Goal: Task Accomplishment & Management: Use online tool/utility

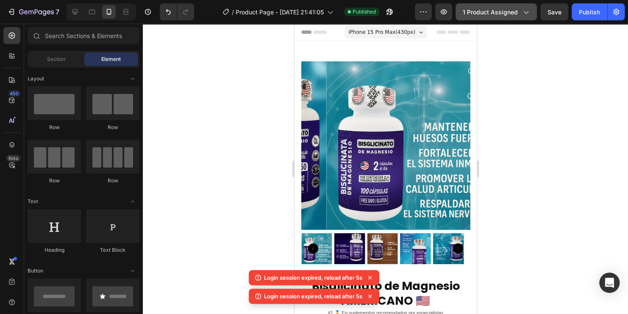
click at [519, 14] on div "1 product assigned" at bounding box center [496, 12] width 67 height 9
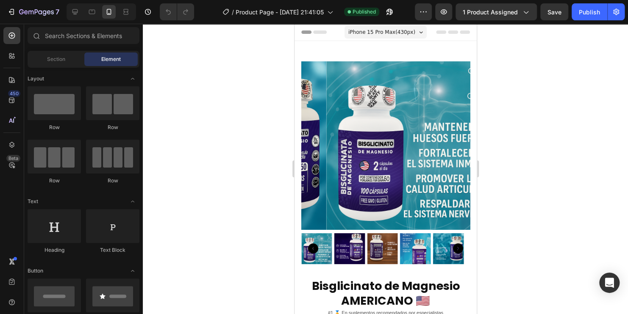
click at [541, 155] on div at bounding box center [385, 169] width 485 height 291
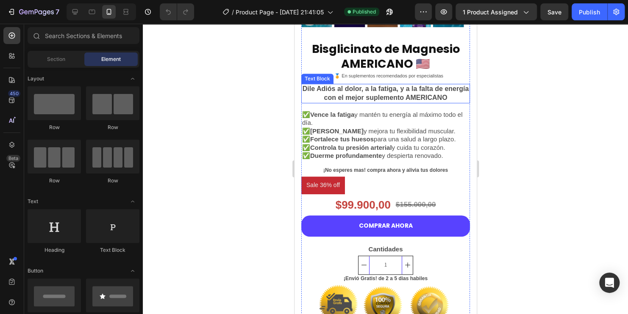
scroll to position [254, 0]
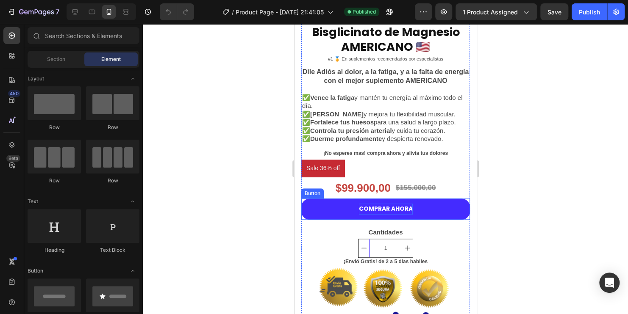
click at [392, 204] on p "COMPRAR AHORA" at bounding box center [385, 209] width 54 height 11
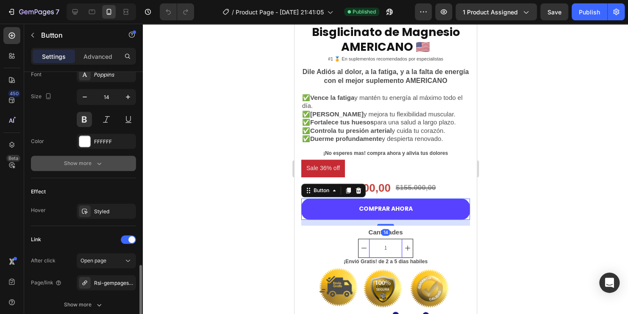
scroll to position [406, 0]
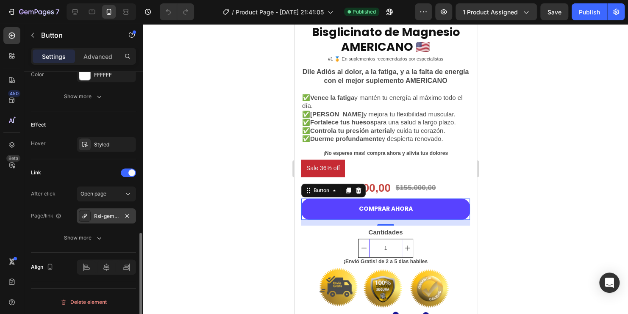
click at [106, 213] on div "Rsi-gempages-overwrite" at bounding box center [106, 217] width 25 height 8
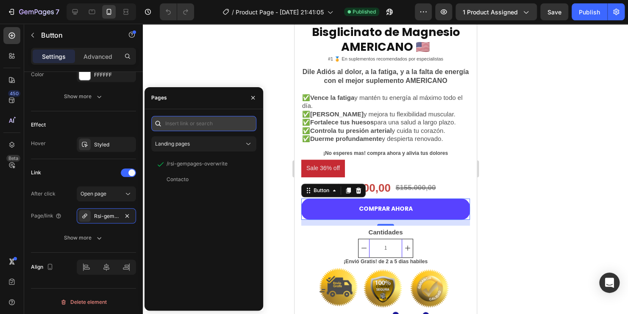
click at [203, 119] on input "text" at bounding box center [203, 123] width 105 height 15
paste input "Es-popup-button-overwrite"
type input "Es-popup-button-overwrite"
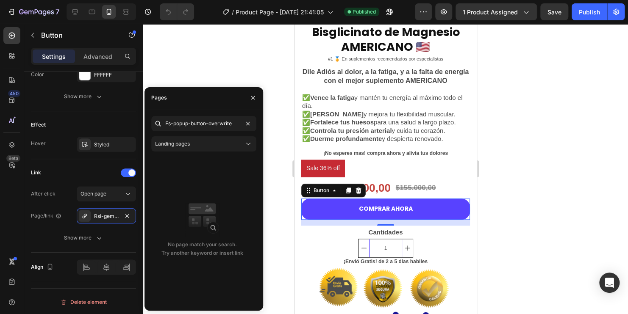
click at [266, 196] on div at bounding box center [385, 169] width 485 height 291
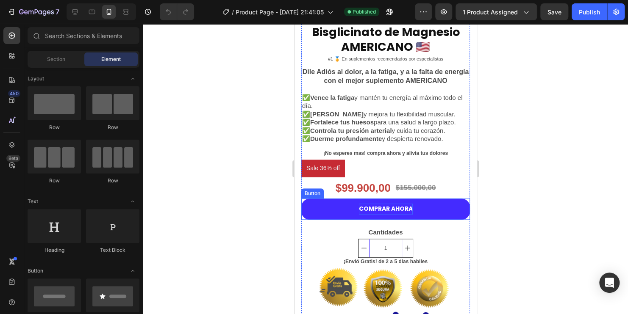
click at [393, 207] on p "COMPRAR AHORA" at bounding box center [385, 209] width 54 height 11
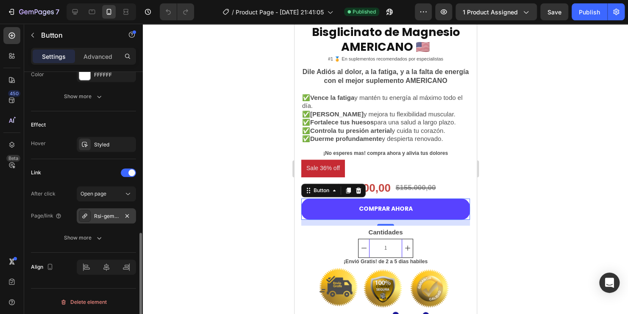
click at [110, 214] on div "Rsi-gempages-overwrite" at bounding box center [106, 217] width 25 height 8
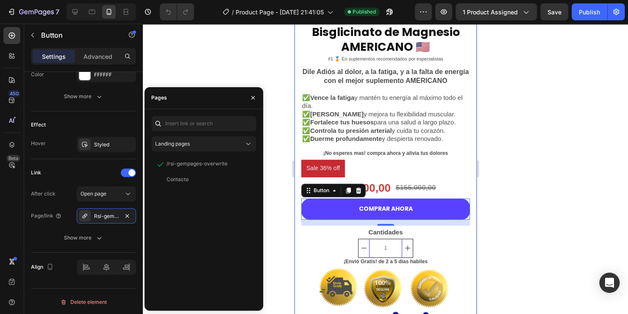
click at [222, 57] on div at bounding box center [385, 169] width 485 height 291
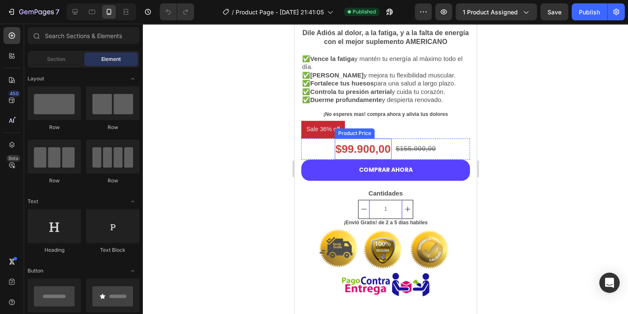
scroll to position [297, 0]
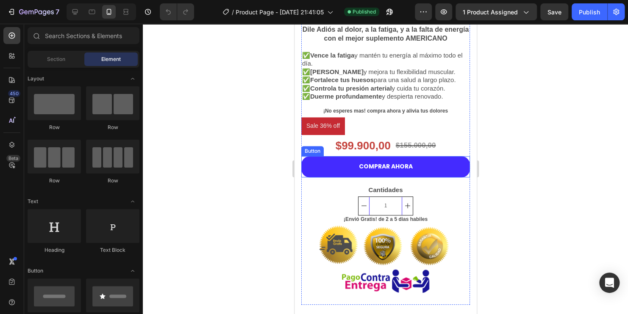
click at [404, 167] on button "COMPRAR AHORA" at bounding box center [385, 166] width 169 height 21
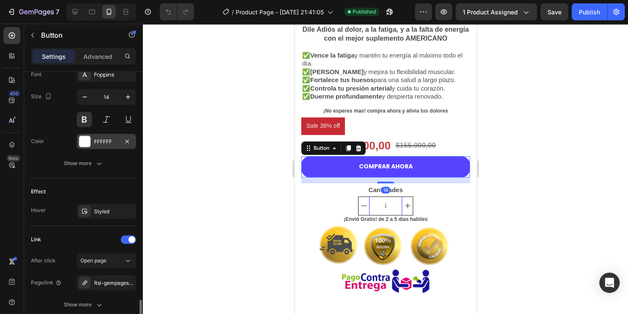
scroll to position [406, 0]
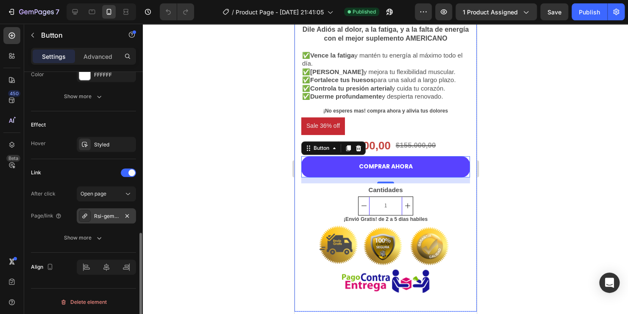
click at [108, 217] on div "Rsi-gempages-overwrite" at bounding box center [106, 217] width 25 height 8
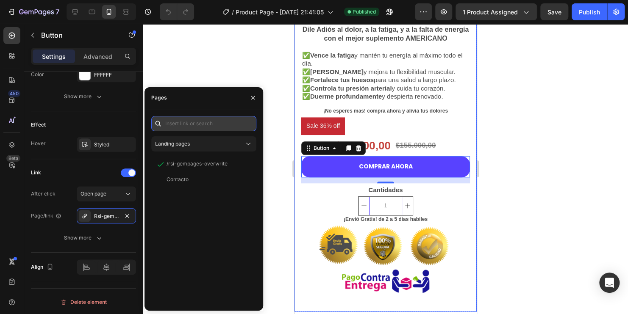
click at [222, 128] on input "text" at bounding box center [203, 123] width 105 height 15
paste input "/rsi-gempages-overwrite"
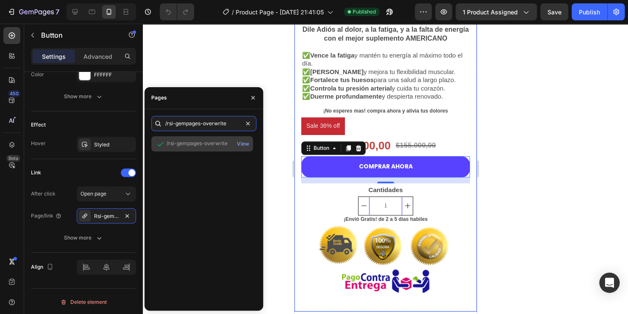
type input "/rsi-gempages-overwrite"
click at [217, 144] on div "/rsi-gempages-overwrite" at bounding box center [197, 144] width 61 height 8
click at [175, 147] on div "/rsi-gempages-overwrite" at bounding box center [197, 144] width 61 height 8
click at [175, 145] on div "/rsi-gempages-overwrite" at bounding box center [197, 144] width 61 height 8
click at [159, 144] on icon at bounding box center [160, 144] width 8 height 8
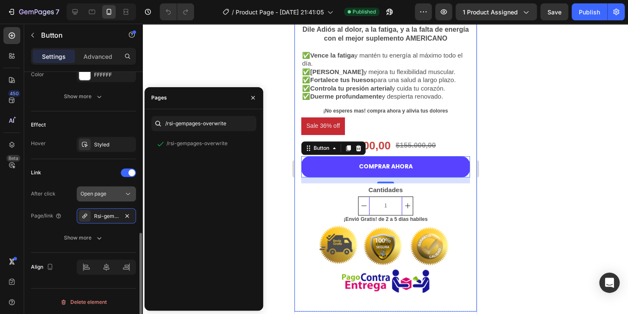
click at [119, 193] on div "Open page" at bounding box center [101, 194] width 43 height 8
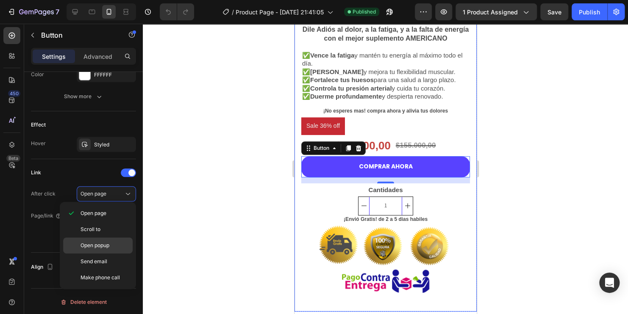
click at [103, 254] on div "Open popup" at bounding box center [97, 262] width 69 height 16
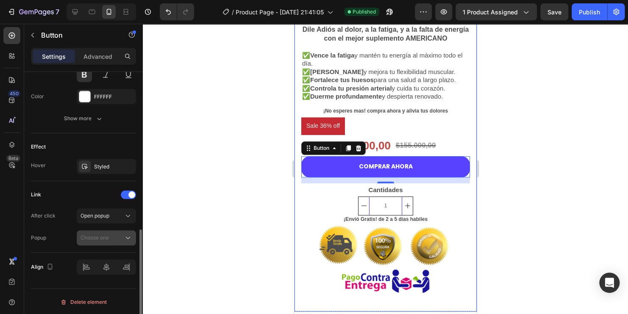
click at [119, 241] on button "Choose one" at bounding box center [106, 237] width 59 height 15
click at [120, 239] on div "Choose one" at bounding box center [101, 238] width 43 height 8
click at [124, 221] on button "Open popup" at bounding box center [106, 215] width 59 height 15
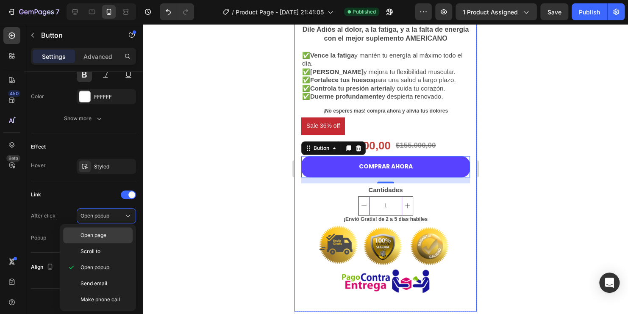
click at [114, 238] on p "Open page" at bounding box center [104, 236] width 48 height 8
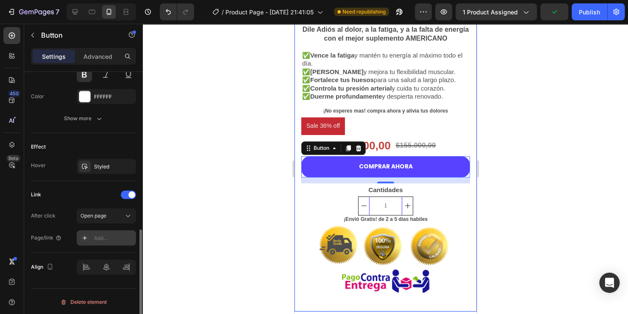
click at [100, 235] on div "Add..." at bounding box center [114, 239] width 40 height 8
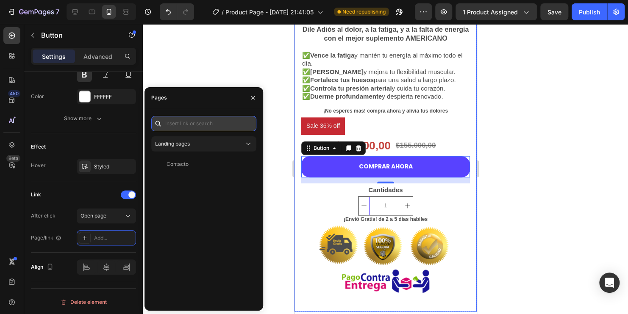
click at [207, 121] on input "text" at bounding box center [203, 123] width 105 height 15
paste input "/rsi-gempages-overwrite"
type input "/rsi-gempages-overwrite"
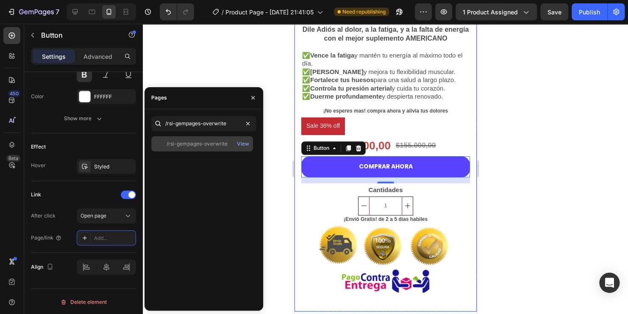
click at [203, 143] on div "/rsi-gempages-overwrite" at bounding box center [197, 144] width 61 height 8
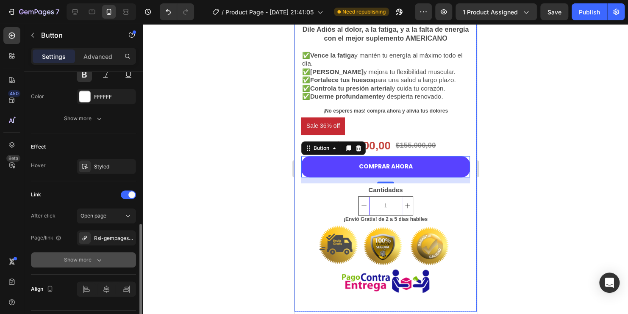
click at [95, 262] on icon "button" at bounding box center [99, 260] width 8 height 8
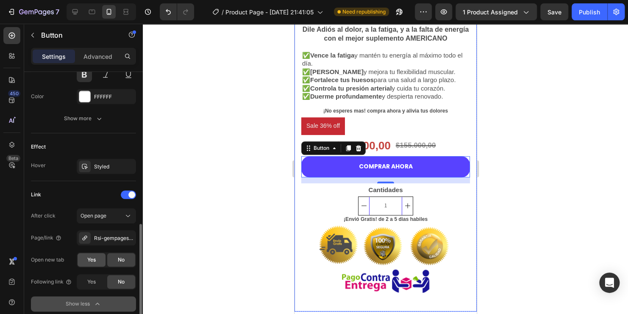
click at [93, 261] on span "Yes" at bounding box center [91, 260] width 8 height 8
click at [584, 12] on div "Publish" at bounding box center [589, 12] width 21 height 9
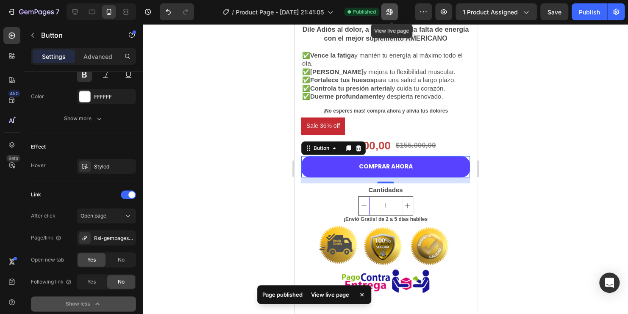
click at [398, 14] on button "button" at bounding box center [389, 11] width 17 height 17
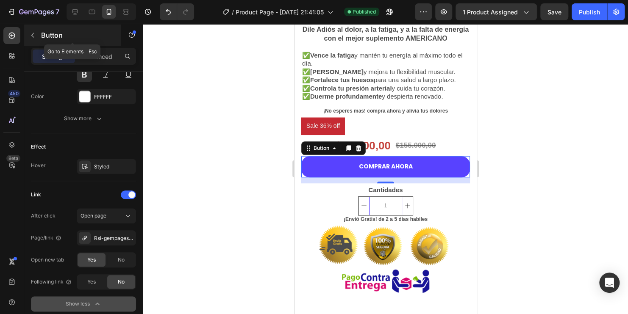
click at [37, 32] on button "button" at bounding box center [33, 35] width 14 height 14
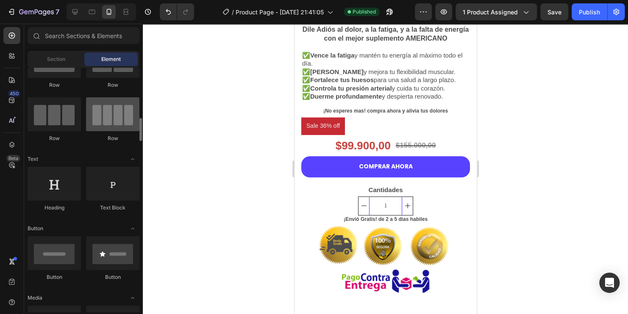
scroll to position [85, 0]
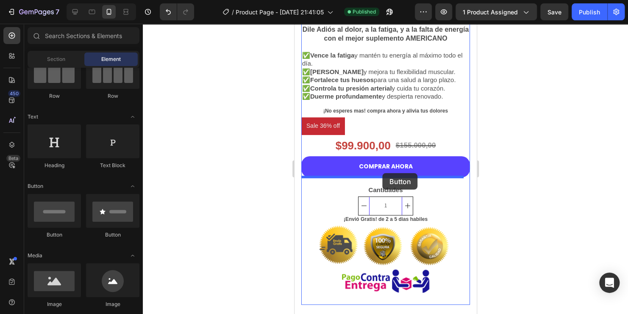
drag, startPoint x: 408, startPoint y: 238, endPoint x: 382, endPoint y: 173, distance: 69.6
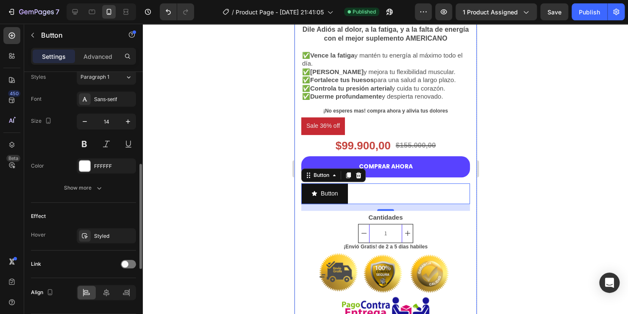
scroll to position [407, 0]
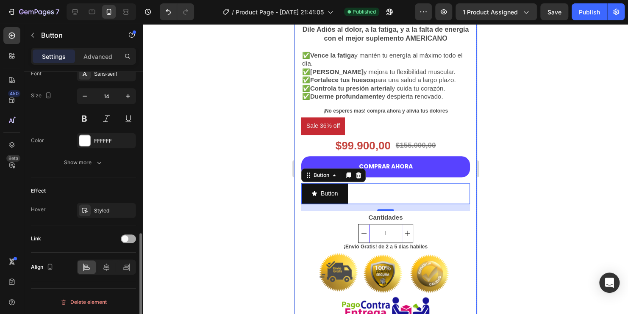
click at [132, 238] on div at bounding box center [128, 239] width 15 height 8
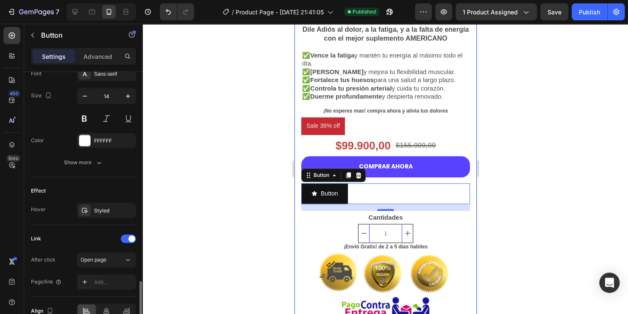
scroll to position [451, 0]
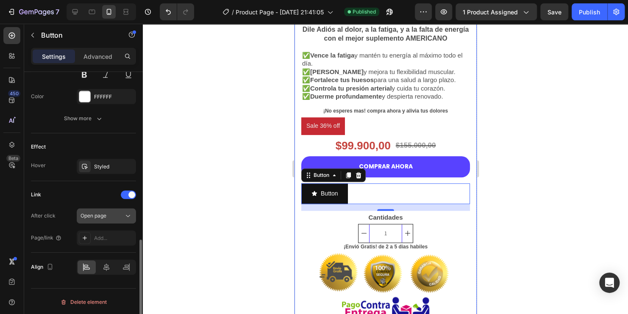
click at [116, 214] on div "Open page" at bounding box center [101, 216] width 43 height 8
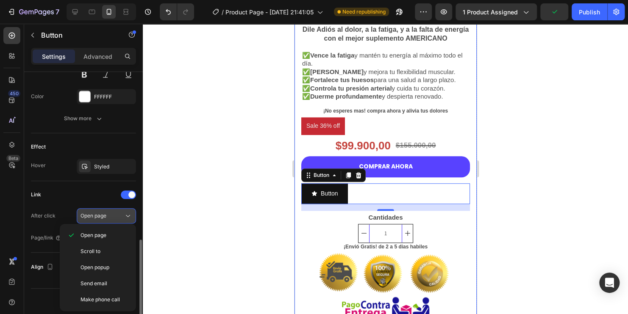
click at [116, 214] on div "Open page" at bounding box center [101, 216] width 43 height 8
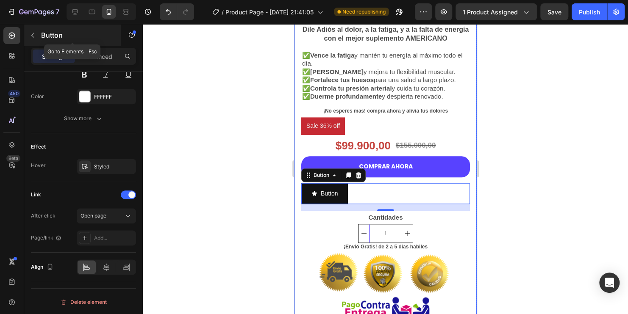
click at [31, 35] on icon "button" at bounding box center [32, 35] width 7 height 7
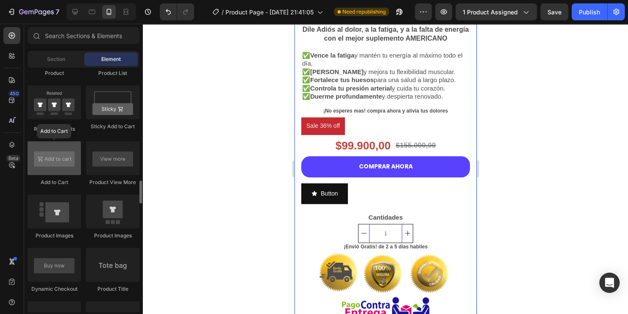
scroll to position [1229, 0]
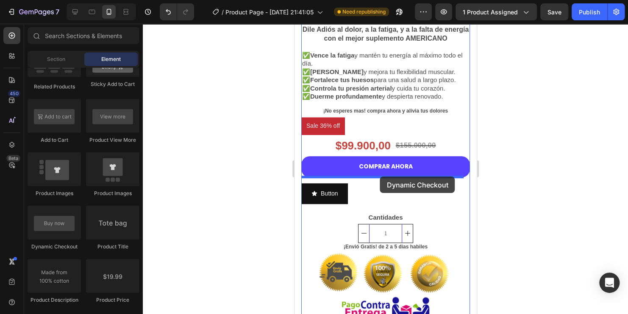
drag, startPoint x: 364, startPoint y: 248, endPoint x: 380, endPoint y: 177, distance: 73.4
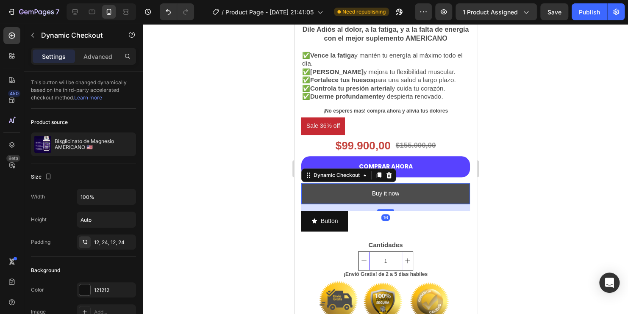
click at [344, 194] on button "Buy it now" at bounding box center [385, 193] width 169 height 21
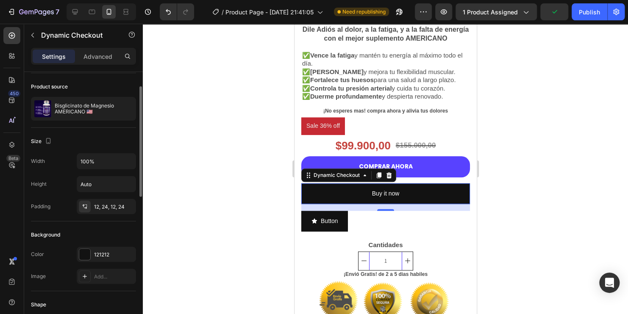
scroll to position [0, 0]
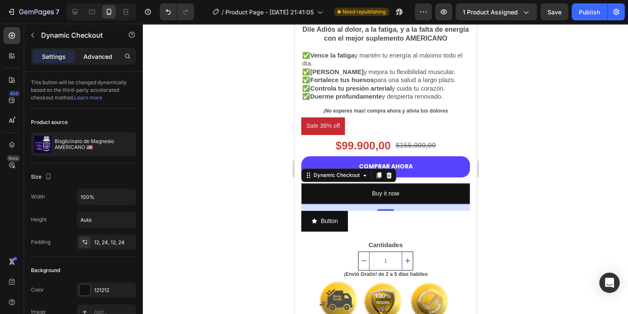
click at [104, 56] on p "Advanced" at bounding box center [97, 56] width 29 height 9
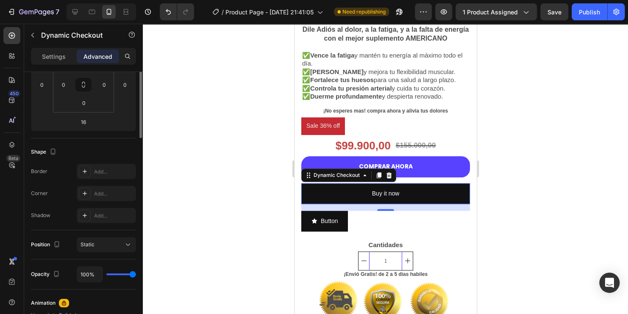
scroll to position [67, 0]
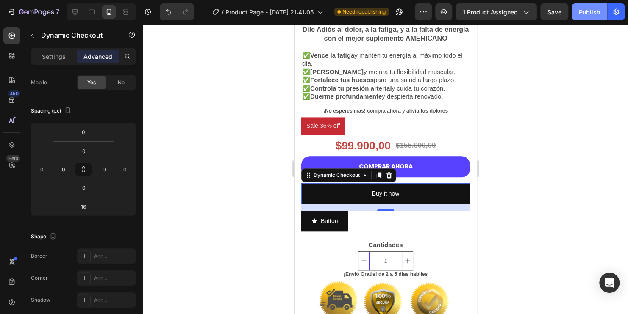
click at [581, 15] on div "Publish" at bounding box center [589, 12] width 21 height 9
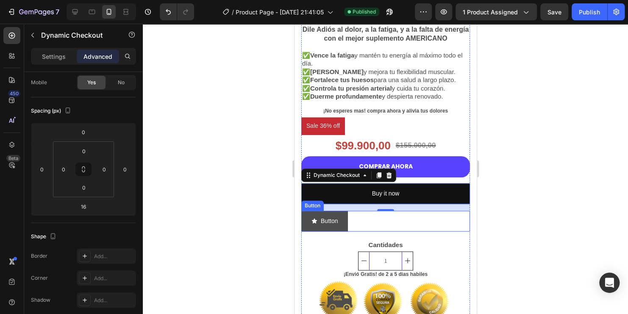
click at [323, 221] on button "Button" at bounding box center [324, 221] width 47 height 21
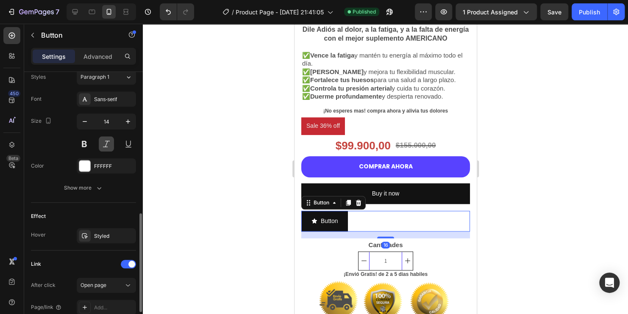
scroll to position [451, 0]
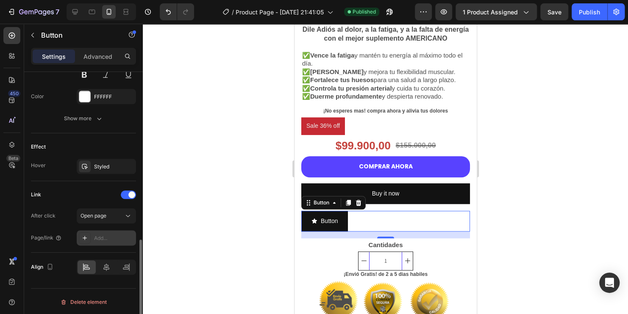
click at [100, 238] on div "Add..." at bounding box center [114, 239] width 40 height 8
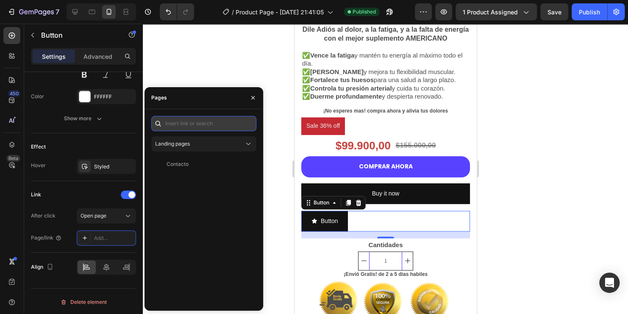
click at [205, 126] on input "text" at bounding box center [203, 123] width 105 height 15
paste input "/rsi-gempages-overwrite"
type input "/rsi-gempages-overwrite"
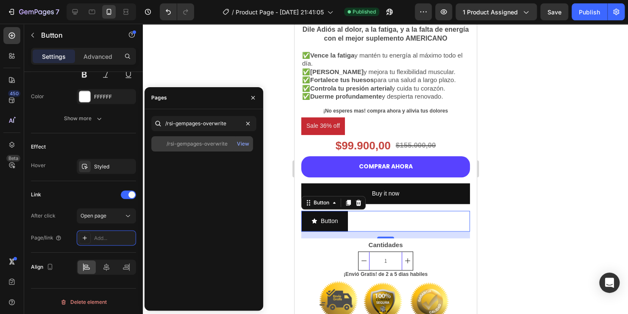
click at [214, 140] on div "/rsi-gempages-overwrite" at bounding box center [197, 144] width 61 height 8
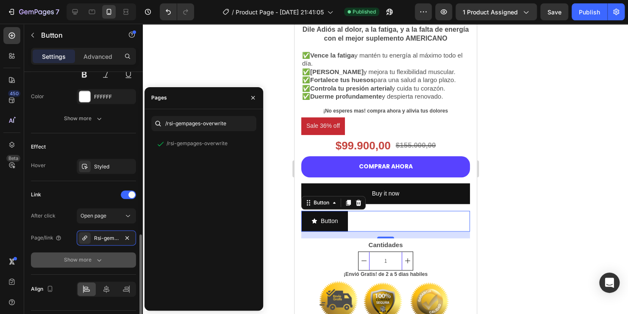
click at [100, 262] on icon "button" at bounding box center [99, 260] width 8 height 8
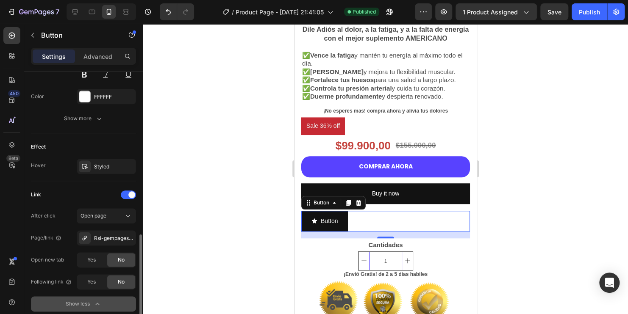
scroll to position [493, 0]
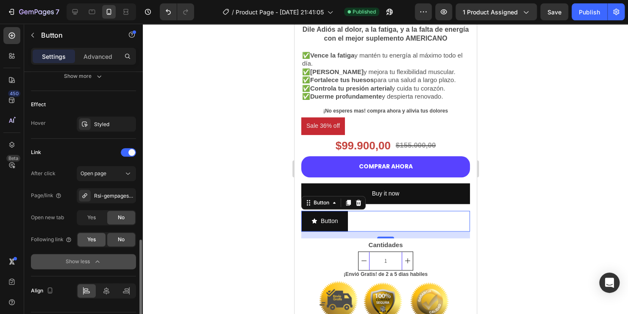
click at [81, 234] on div "Yes" at bounding box center [92, 240] width 28 height 14
click at [93, 215] on span "Yes" at bounding box center [91, 218] width 8 height 8
click at [122, 216] on span "No" at bounding box center [121, 218] width 7 height 8
click at [586, 13] on div "Publish" at bounding box center [589, 12] width 21 height 9
click at [215, 189] on div at bounding box center [385, 169] width 485 height 291
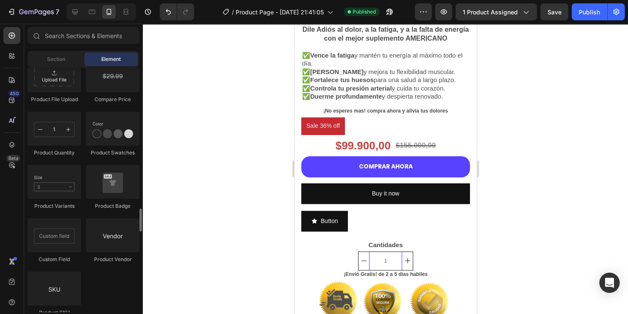
scroll to position [1568, 0]
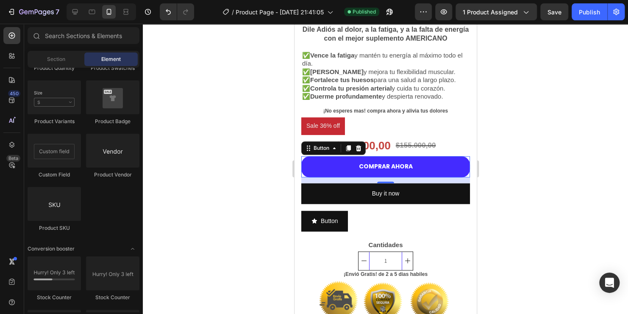
click at [344, 163] on button "COMPRAR AHORA" at bounding box center [385, 166] width 169 height 21
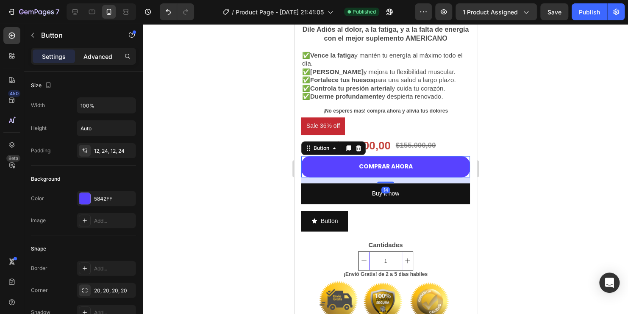
click at [94, 50] on div "Advanced" at bounding box center [98, 57] width 42 height 14
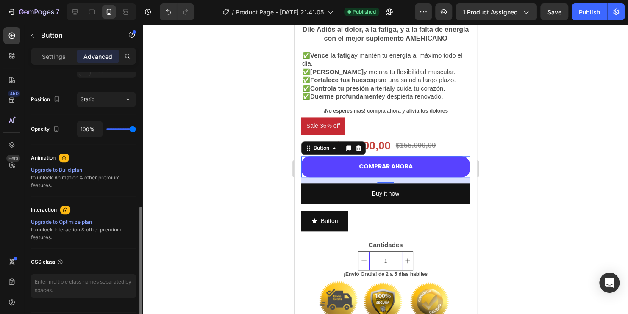
scroll to position [321, 0]
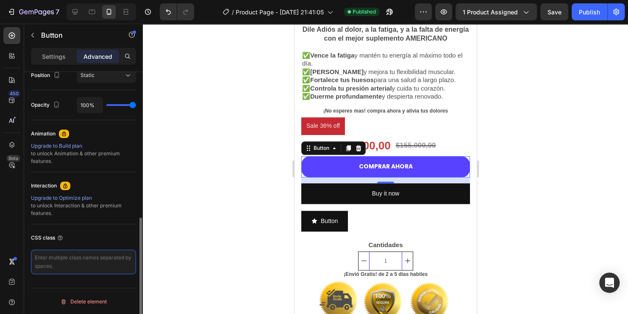
click at [71, 258] on textarea at bounding box center [83, 262] width 105 height 25
paste textarea "_rsi-cod-form-is-gempage _rsi-cod-form-gempages-button-overwrite"
type textarea "_rsi-cod-form-is-gempage _rsi-cod-form-gempages-button-overwrite"
click at [168, 219] on div at bounding box center [385, 169] width 485 height 291
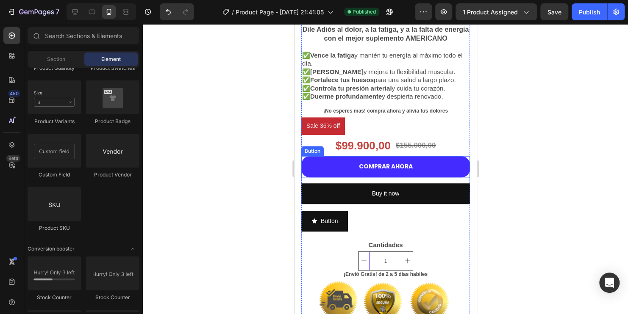
click at [350, 163] on button "COMPRAR AHORA" at bounding box center [385, 166] width 169 height 21
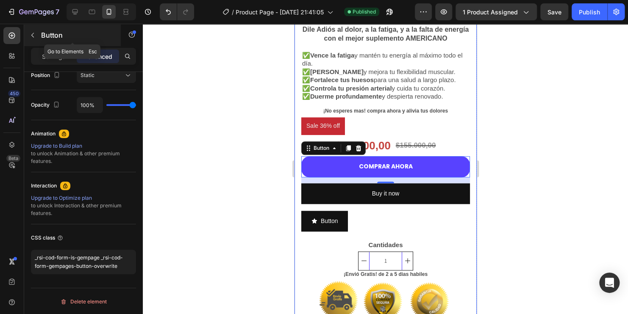
click at [35, 34] on icon "button" at bounding box center [32, 35] width 7 height 7
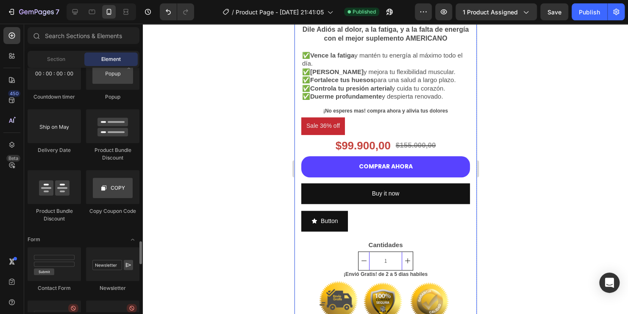
scroll to position [1779, 0]
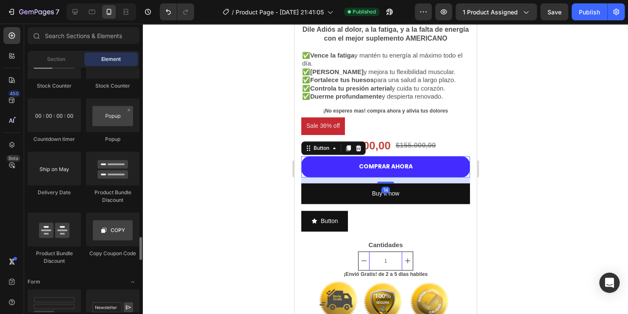
click at [319, 163] on button "COMPRAR AHORA" at bounding box center [385, 166] width 169 height 21
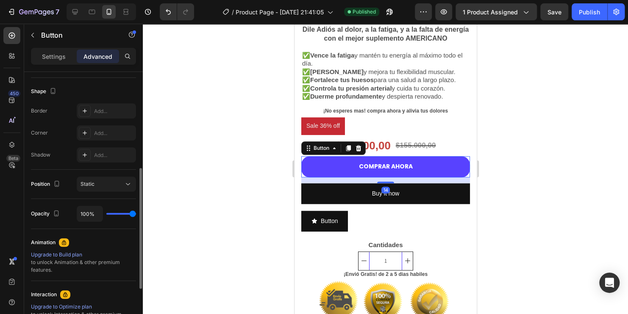
scroll to position [42, 0]
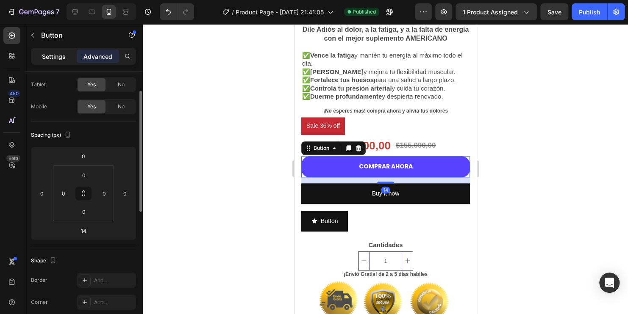
click at [60, 55] on p "Settings" at bounding box center [54, 56] width 24 height 9
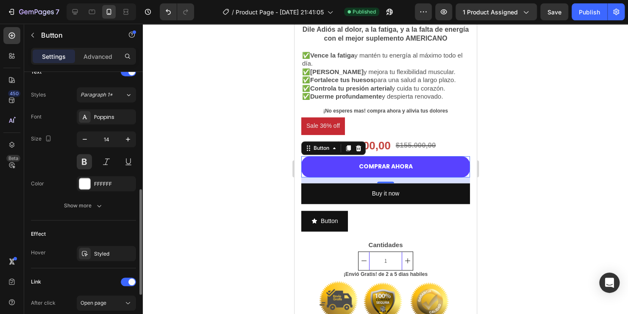
scroll to position [406, 0]
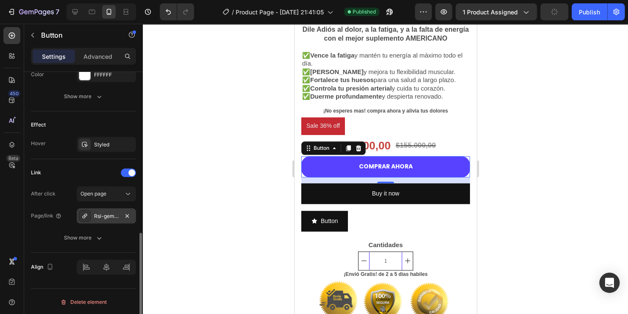
click at [119, 214] on div "Rsi-gempages-overwrite" at bounding box center [106, 215] width 59 height 15
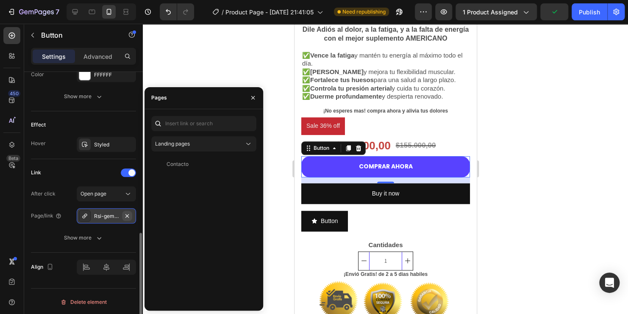
click at [125, 213] on icon "button" at bounding box center [127, 216] width 7 height 7
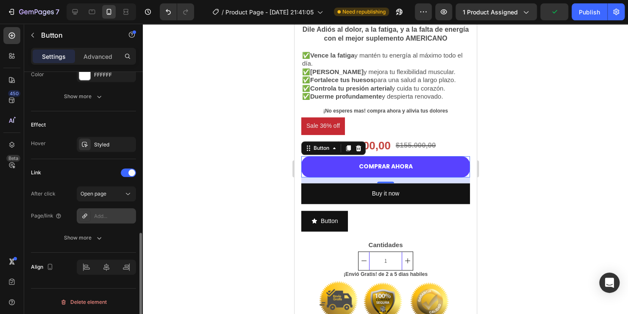
scroll to position [384, 0]
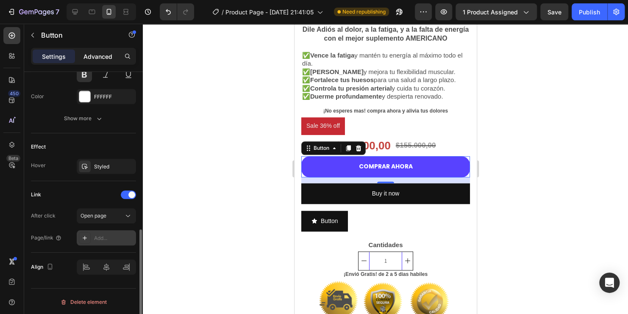
click at [95, 50] on div "Advanced" at bounding box center [98, 57] width 42 height 14
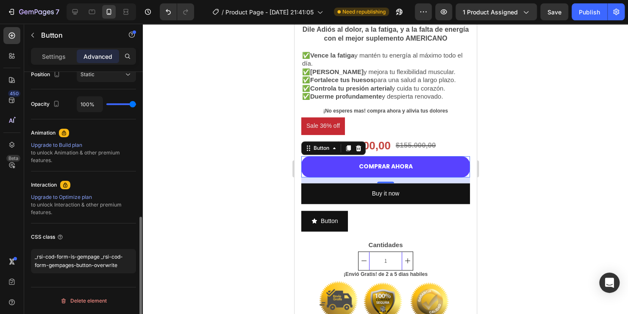
scroll to position [321, 0]
click at [596, 15] on div "Publish" at bounding box center [589, 12] width 21 height 9
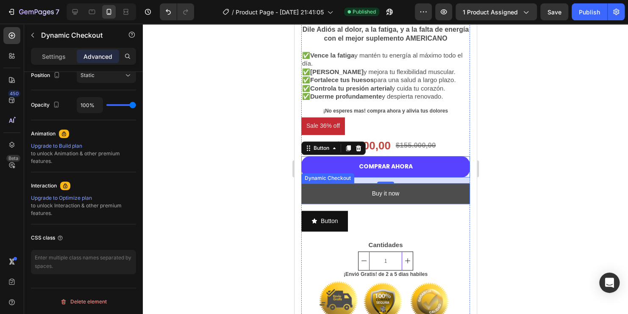
click at [336, 192] on button "Buy it now" at bounding box center [385, 193] width 169 height 21
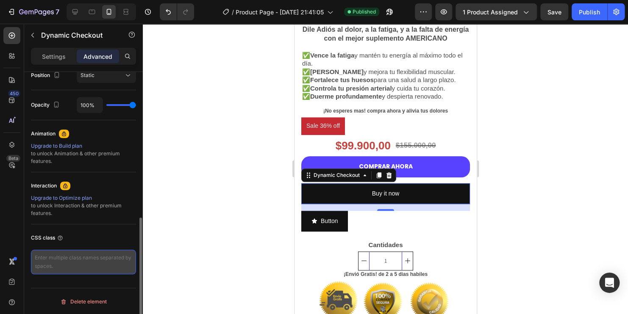
click at [93, 264] on textarea at bounding box center [83, 262] width 105 height 25
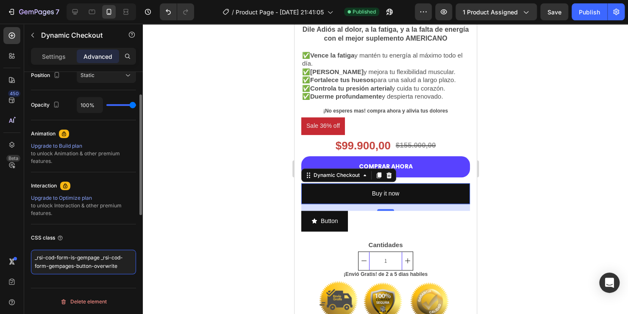
scroll to position [236, 0]
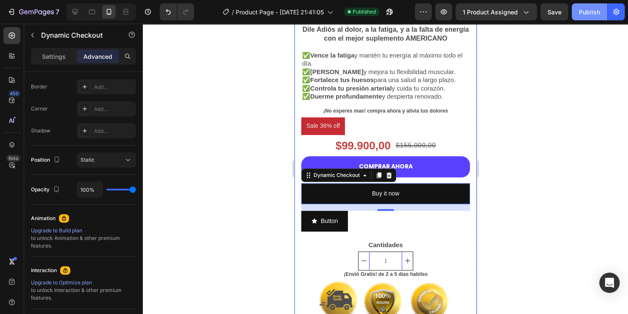
type textarea "_rsi-cod-form-is-gempage _rsi-cod-form-gempages-button-overwrite"
click at [589, 14] on div "Publish" at bounding box center [589, 12] width 21 height 9
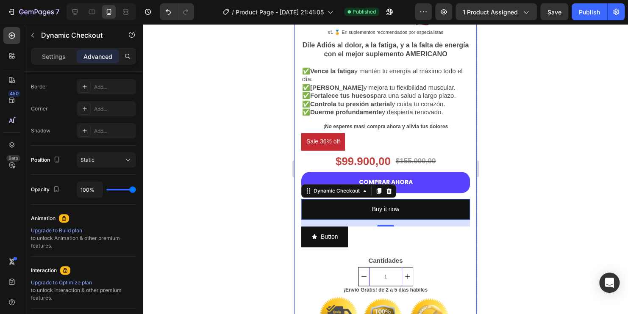
scroll to position [254, 0]
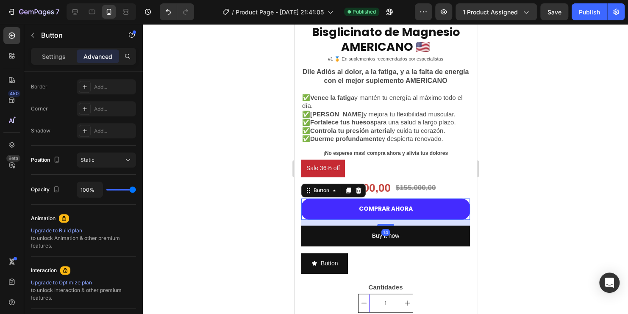
click at [452, 202] on button "COMPRAR AHORA" at bounding box center [385, 209] width 169 height 21
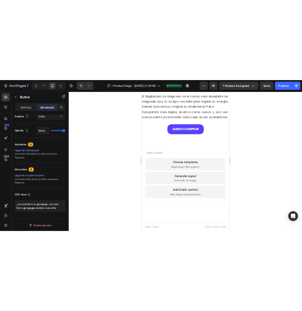
scroll to position [1459, 0]
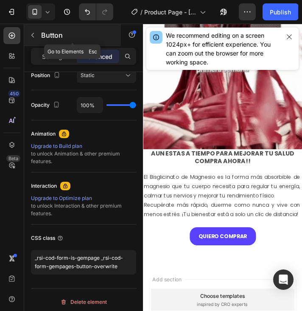
click at [36, 40] on button "button" at bounding box center [33, 35] width 14 height 14
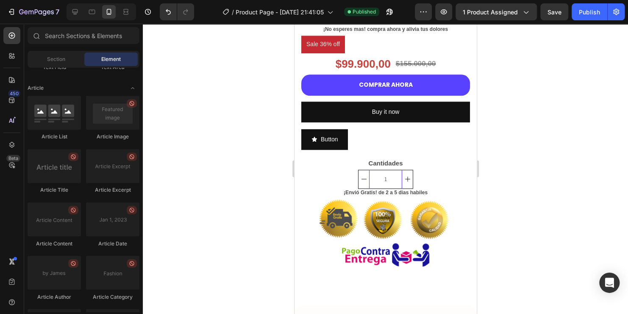
scroll to position [341, 0]
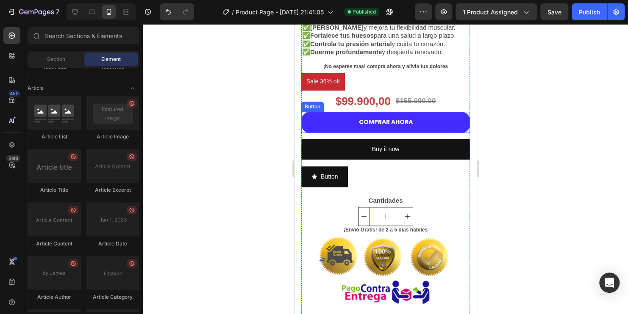
click at [324, 114] on button "COMPRAR AHORA" at bounding box center [385, 122] width 169 height 21
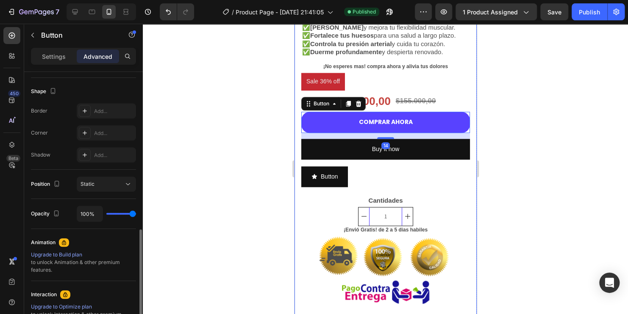
scroll to position [321, 0]
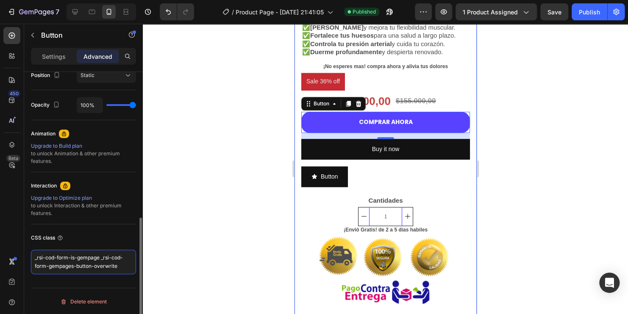
drag, startPoint x: 119, startPoint y: 269, endPoint x: 36, endPoint y: 248, distance: 86.1
click at [27, 255] on div "Display on Desktop Yes No Tablet Yes No Mobile Yes No Spacing (px) 0 0 14 0 0 0…" at bounding box center [83, 45] width 119 height 588
paste textarea
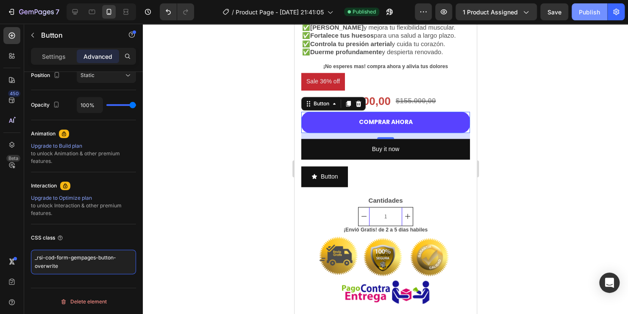
type textarea "_rsi-cod-form-gempages-button-overwrite"
click at [591, 12] on div "Publish" at bounding box center [589, 12] width 21 height 9
click at [525, 191] on div at bounding box center [385, 169] width 485 height 291
